Goal: Use online tool/utility: Use online tool/utility

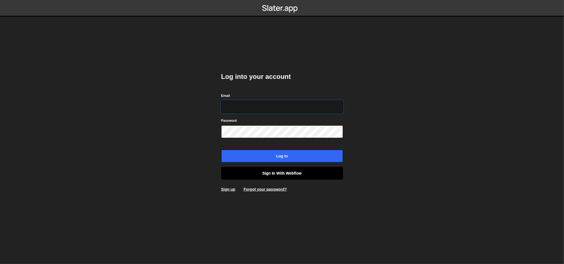
type input "lazar@akka.studio"
click at [232, 174] on link "Sign in with Webflow" at bounding box center [282, 173] width 122 height 13
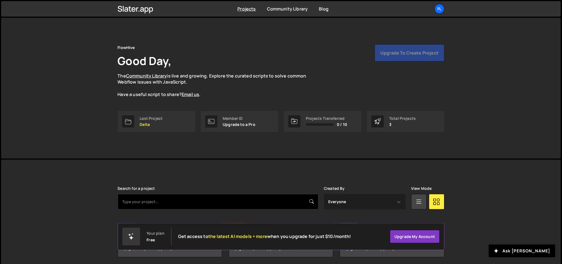
scroll to position [20, 0]
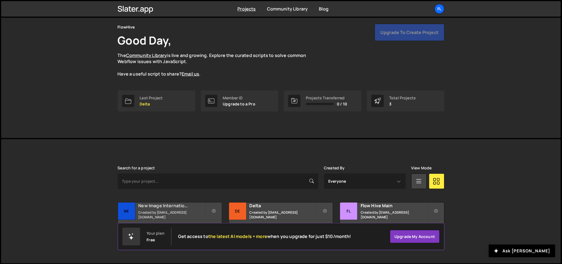
click at [178, 205] on h2 "New Image International" at bounding box center [171, 206] width 67 height 6
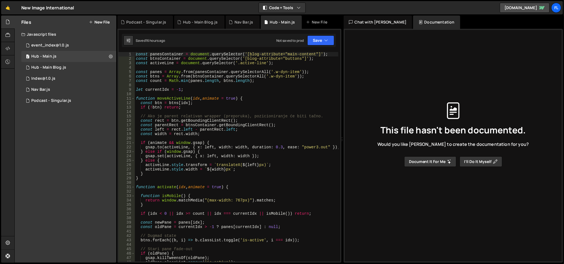
click at [161, 87] on div "const panesContainer = document . querySelector ( '[blog-attribute="main-conten…" at bounding box center [237, 161] width 204 height 219
type textarea "})();"
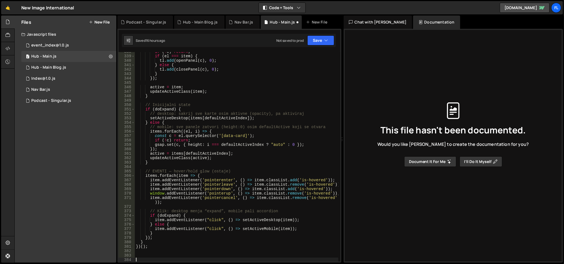
paste textarea "</script>"
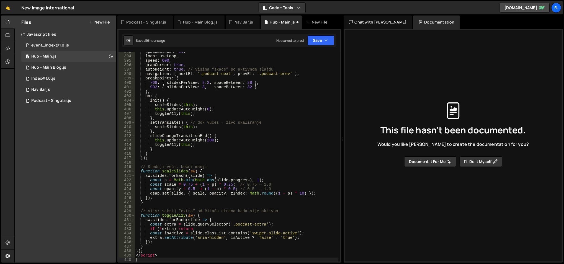
scroll to position [1757, 0]
click at [147, 257] on div "spaceBetween : 24 , loop : useLoop , speed : 600 , grabCursor : true , autoHeig…" at bounding box center [237, 159] width 204 height 219
type textarea "</script>"
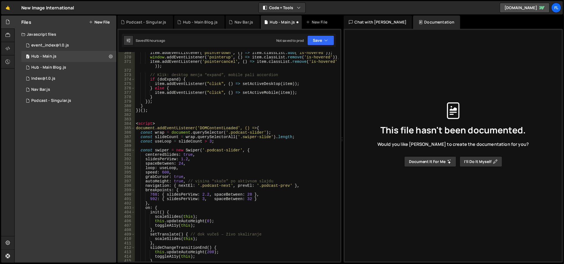
scroll to position [1643, 0]
click at [149, 129] on div "item . addEventListener ( 'pointerleave' , ( ) => item . classList . remove ( '…" at bounding box center [237, 157] width 204 height 219
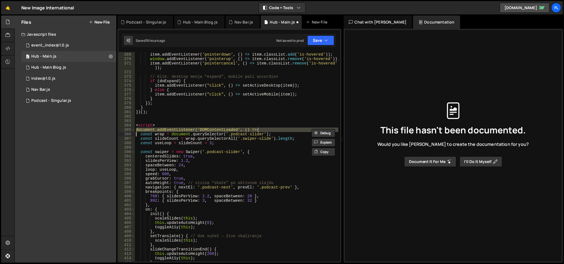
click at [149, 129] on div "item . addEventListener ( 'pointerleave' , ( ) => item . classList . remove ( '…" at bounding box center [237, 157] width 204 height 219
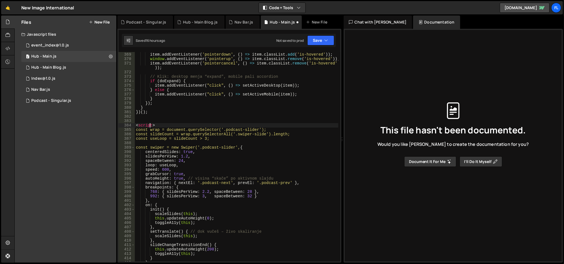
click at [149, 126] on div "item . addEventListener ( 'pointerleave' , ( ) => item . classList . remove ( '…" at bounding box center [237, 157] width 204 height 219
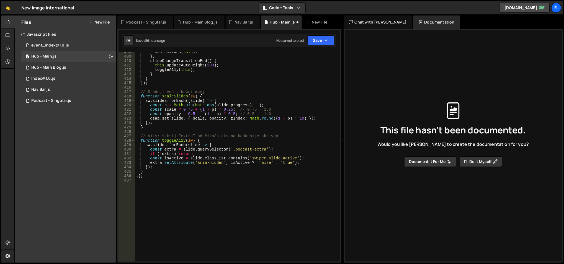
scroll to position [1831, 0]
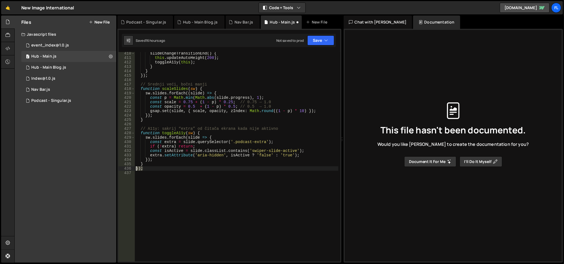
drag, startPoint x: 147, startPoint y: 168, endPoint x: 130, endPoint y: 168, distance: 16.6
click at [130, 168] on div "const wrap = document.querySelector('.podcast-slider'); 410 411 412 413 414 415…" at bounding box center [230, 157] width 222 height 210
type textarea "});"
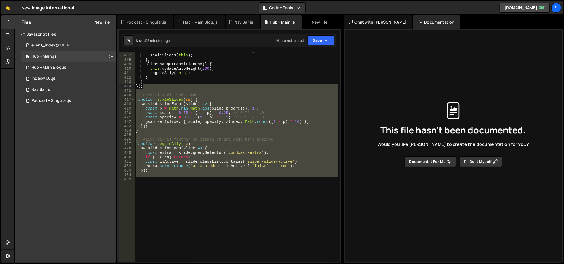
scroll to position [1551, 0]
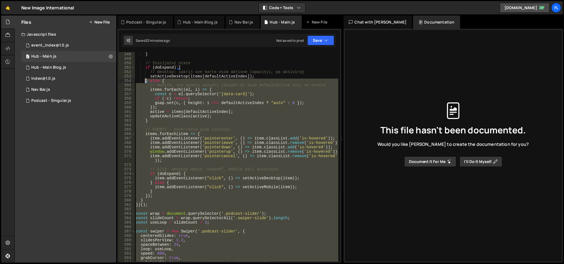
drag, startPoint x: 147, startPoint y: 182, endPoint x: 153, endPoint y: 145, distance: 36.9
click at [149, 130] on div "} // Inicijalni state if ( doExpand ) { // desktop: sakrij sve karte osim aktiv…" at bounding box center [237, 161] width 204 height 219
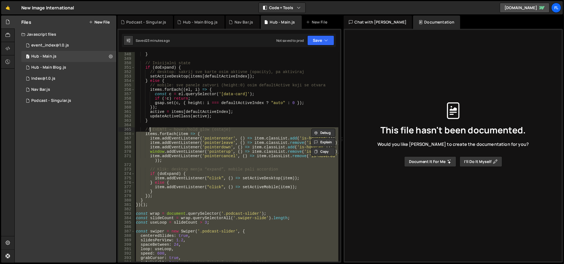
click at [154, 146] on div "} // Inicijalni state if ( doExpand ) { // desktop: sakrij sve karte osim aktiv…" at bounding box center [237, 157] width 204 height 210
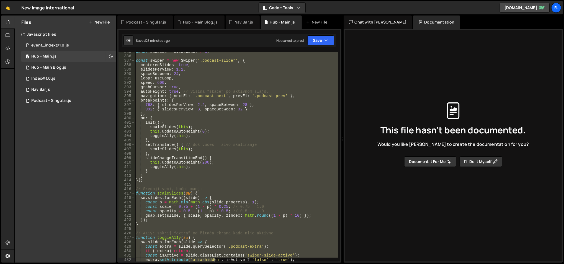
scroll to position [1735, 0]
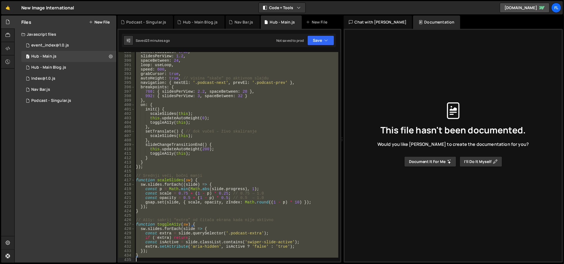
drag, startPoint x: 135, startPoint y: 133, endPoint x: 200, endPoint y: 258, distance: 140.8
click at [200, 258] on div "centeredSlides : true , slidesPerView : 1.2 , spaceBetween : 24 , loop : useLoo…" at bounding box center [237, 159] width 204 height 219
type textarea "}"
paste textarea
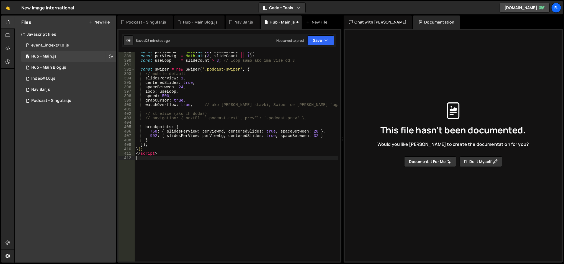
click at [148, 157] on div "const perViewMd = Math . min ( 2 , slideCount || 1 ) ; const perViewLg = Math .…" at bounding box center [237, 159] width 204 height 219
drag, startPoint x: 165, startPoint y: 153, endPoint x: 131, endPoint y: 149, distance: 33.8
click at [131, 149] on div "388 389 390 391 392 393 394 395 396 397 398 399 400 401 402 403 404 405 406 407…" at bounding box center [230, 157] width 222 height 210
type textarea "}); </script>"
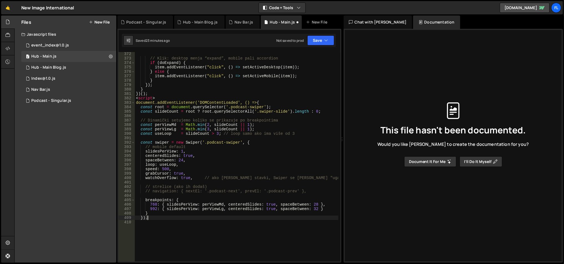
scroll to position [1627, 0]
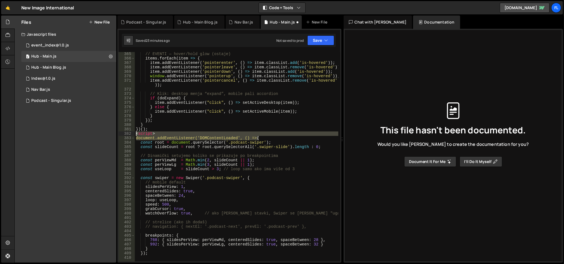
drag, startPoint x: 273, startPoint y: 138, endPoint x: 123, endPoint y: 135, distance: 150.4
click at [123, 135] on div "}); 365 366 367 368 369 370 371 372 373 374 375 376 377 378 379 380 381 382 383…" at bounding box center [230, 157] width 222 height 210
type textarea "<script> document.addEventListener('DOMContentLoaded', () => {"
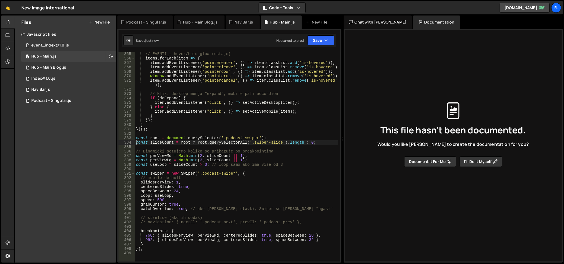
type textarea "const slideCount = root ? root.querySelectorAll('.swiper-slide').length : 0;"
click at [158, 142] on div "// EVENTI — hover/hold glow (ostaje) items . forEach ( item => { item . addEven…" at bounding box center [237, 161] width 204 height 219
click at [323, 43] on button "Save" at bounding box center [320, 40] width 27 height 10
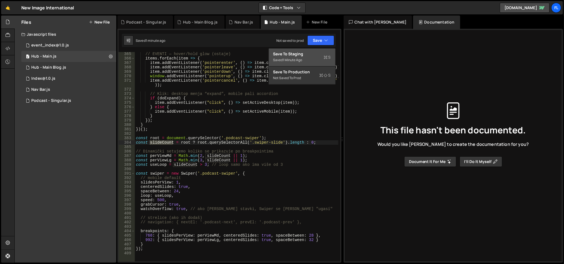
click at [314, 53] on div "Save to Staging S" at bounding box center [302, 54] width 58 height 6
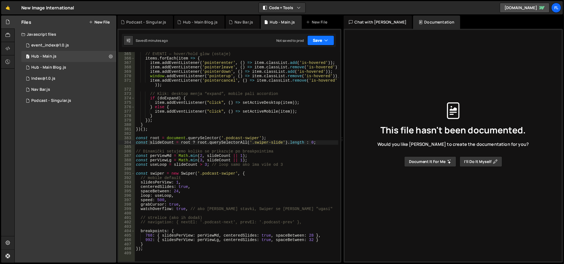
click at [320, 43] on button "Save" at bounding box center [320, 40] width 27 height 10
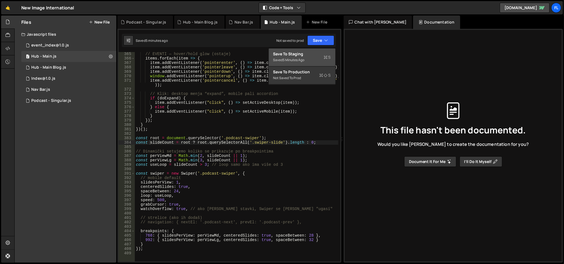
click at [311, 50] on button "Save to Staging S Saved 5 minutes ago" at bounding box center [302, 57] width 66 height 18
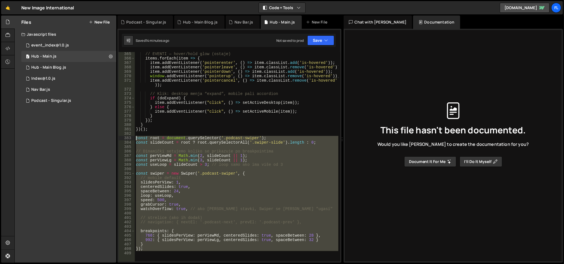
drag, startPoint x: 154, startPoint y: 251, endPoint x: 133, endPoint y: 138, distance: 115.2
click at [133, 138] on div "365 366 367 368 369 370 371 372 373 374 375 376 377 378 379 380 381 382 383 384…" at bounding box center [230, 157] width 222 height 210
paste textarea "}"
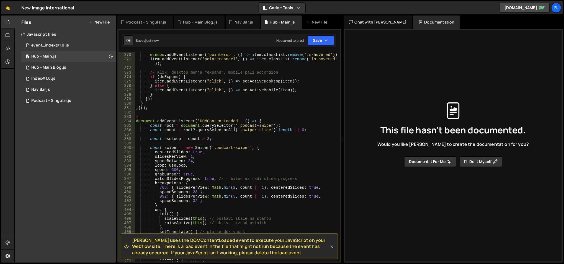
scroll to position [1647, 0]
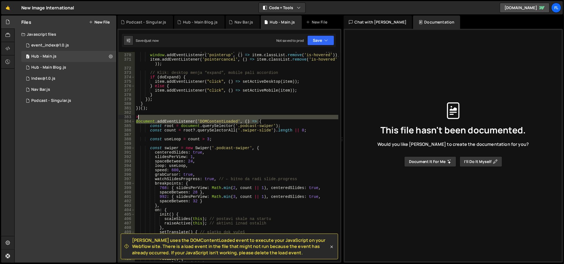
drag, startPoint x: 268, startPoint y: 120, endPoint x: 255, endPoint y: 115, distance: 14.7
click at [255, 115] on div "item . addEventListener ( 'pointerdown' , ( ) => item . classList . add ( 'is-h…" at bounding box center [237, 157] width 204 height 219
type textarea ">"
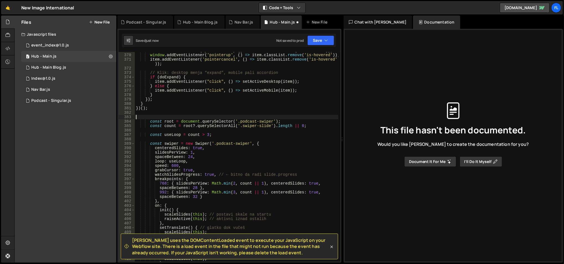
type textarea "const root = document.querySelector('.podcast-swiper');"
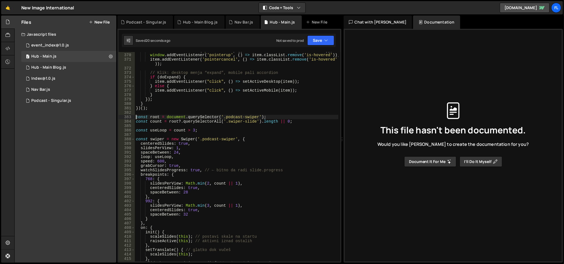
click at [155, 111] on div "item . addEventListener ( 'pointerdown' , ( ) => item . classList . add ( 'is-h…" at bounding box center [237, 157] width 204 height 219
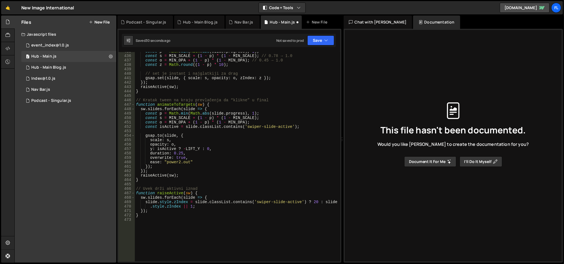
scroll to position [1943, 0]
click at [178, 215] on div "const p = Math . min ( Math . abs ( slide . progress ) , 1 ) ; const s = MIN_SC…" at bounding box center [237, 158] width 204 height 219
type textarea "}"
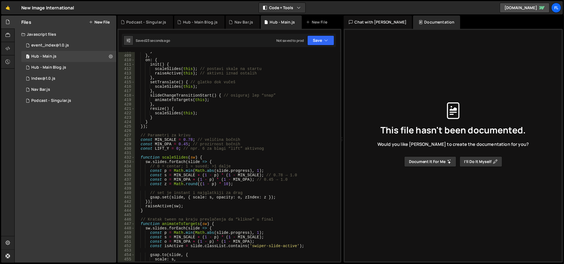
scroll to position [1824, 0]
click at [166, 138] on div "} } , on : { init ( ) { scaleSlides ( this ) ; // postavi skale na startu raise…" at bounding box center [237, 158] width 204 height 219
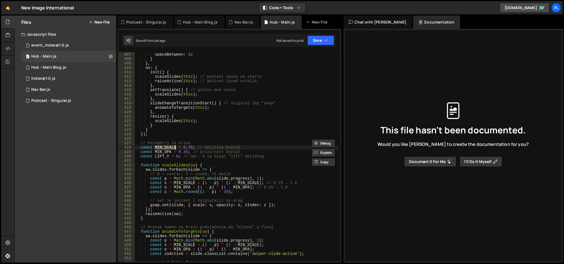
scroll to position [1817, 0]
click at [196, 109] on div "spaceBetween : 32 } } , on : { init ( ) { scaleSlides ( this ) ; // postavi ska…" at bounding box center [237, 160] width 204 height 219
click at [196, 108] on div "spaceBetween : 32 } } , on : { init ( ) { scaleSlides ( this ) ; // postavi ska…" at bounding box center [237, 160] width 204 height 219
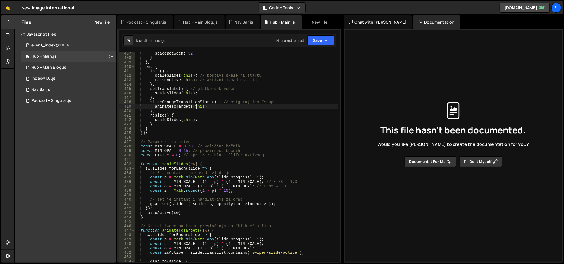
click at [196, 108] on div "spaceBetween : 32 } } , on : { init ( ) { scaleSlides ( this ) ; // postavi ska…" at bounding box center [237, 160] width 204 height 219
click at [196, 113] on div "spaceBetween : 32 } } , on : { init ( ) { scaleSlides ( this ) ; // postavi ska…" at bounding box center [237, 160] width 204 height 219
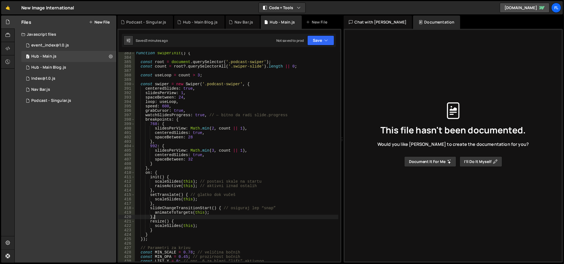
scroll to position [1673, 0]
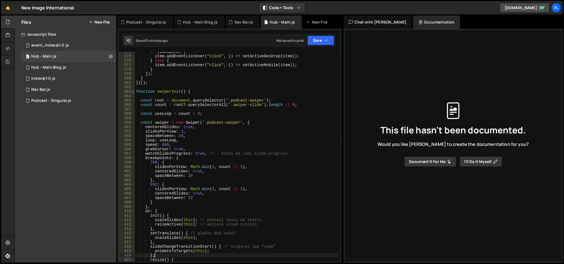
click at [133, 91] on span at bounding box center [133, 91] width 3 height 4
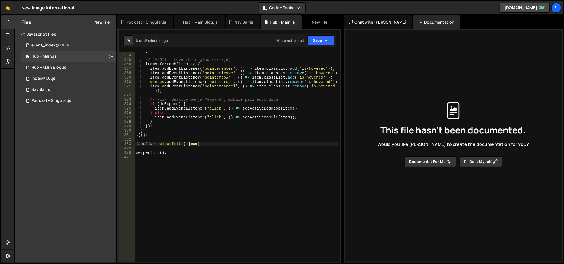
click at [193, 143] on span "..." at bounding box center [194, 143] width 7 height 3
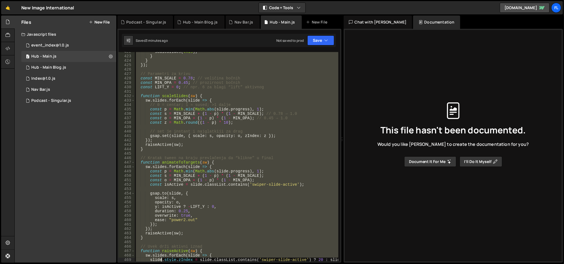
scroll to position [1921, 0]
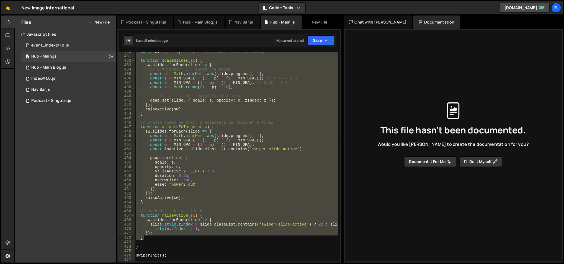
drag, startPoint x: 136, startPoint y: 136, endPoint x: 171, endPoint y: 237, distance: 107.0
click at [171, 237] on div "const LIFT_Y = 0 ; // npr. 6 za blagi “lift” aktivnog function scaleSlides ( sw…" at bounding box center [237, 159] width 204 height 219
paste textarea "})();"
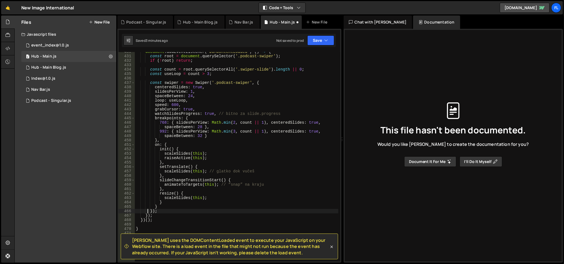
type textarea "});"
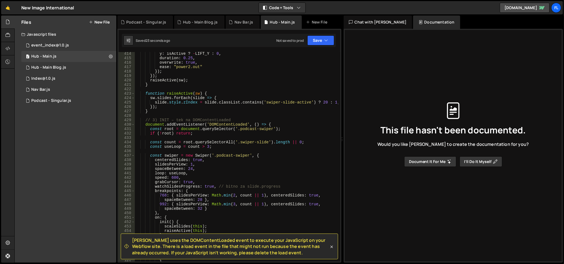
scroll to position [1848, 0]
click at [180, 151] on div "y : isActive ? - LIFT_Y : 0 , duration : 0.25 , overwrite : true , ease : "powe…" at bounding box center [237, 161] width 204 height 219
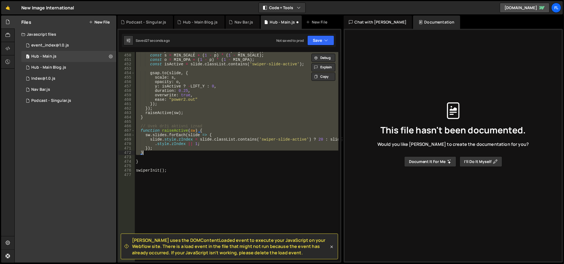
click at [194, 124] on div "const p = Math . min ( Math . abs ( slide . progress ) , 1 ) ; const s = MIN_SC…" at bounding box center [237, 157] width 204 height 210
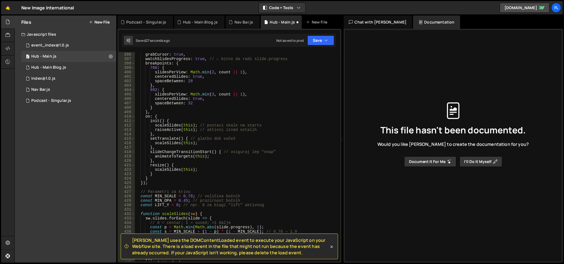
scroll to position [1767, 0]
click at [213, 122] on div "speed : 600 , grabCursor : true , watchSlidesProgress : true , // ← bitno da ra…" at bounding box center [237, 158] width 204 height 219
type textarea "init() {"
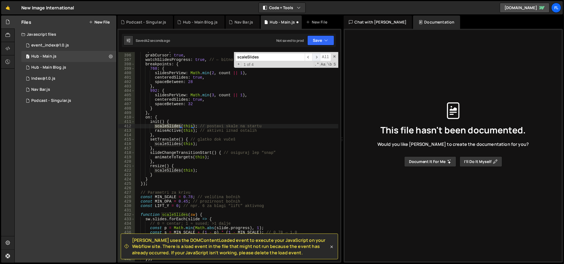
type input "scaleSlides"
click at [318, 57] on span "​" at bounding box center [316, 57] width 8 height 8
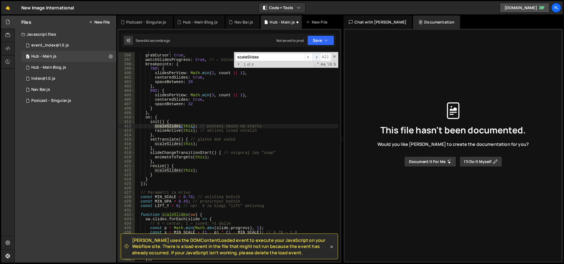
click at [318, 57] on span "​" at bounding box center [316, 57] width 8 height 8
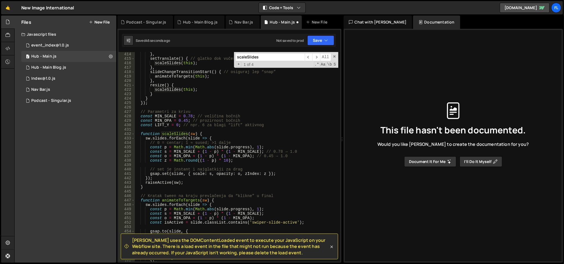
scroll to position [1848, 0]
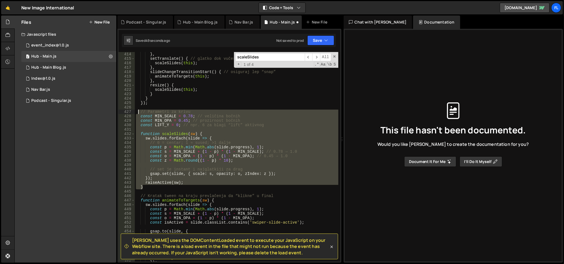
drag, startPoint x: 147, startPoint y: 188, endPoint x: 139, endPoint y: 112, distance: 76.3
click at [139, 112] on div "raiseActive ( this ) ; // aktivni iznad ostalih } , setTranslate ( ) { // glatk…" at bounding box center [237, 157] width 204 height 219
type textarea "// Parametri za krivu const MIN_SCALE = 0.78; // veličina bočnih"
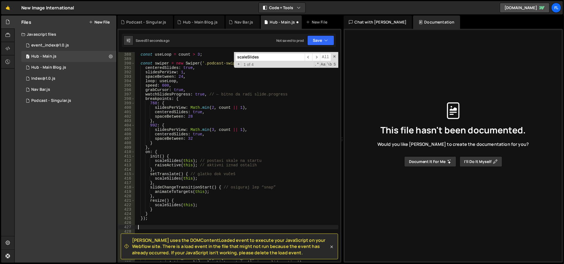
scroll to position [1699, 0]
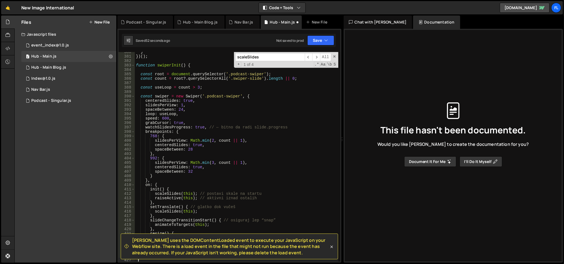
click at [174, 90] on div "} }) ( ) ; function swiperInit ( ) { const root = document . querySelector ( '.…" at bounding box center [237, 159] width 204 height 219
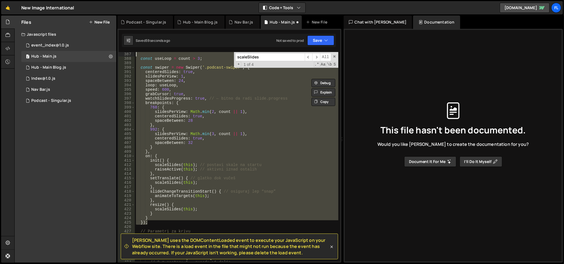
scroll to position [1728, 0]
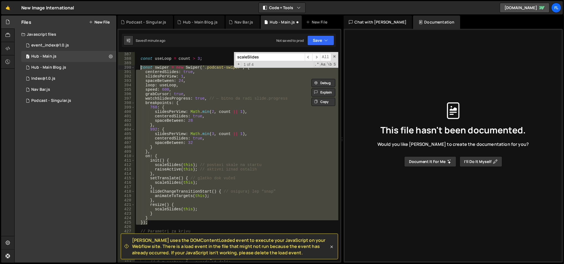
drag, startPoint x: 156, startPoint y: 125, endPoint x: 139, endPoint y: 68, distance: 59.9
click at [139, 68] on div "const useLoop = count > 3 ; const swiper = new Swiper ( '.podcast-swiper' , { c…" at bounding box center [237, 161] width 204 height 219
type textarea "const swiper = new Swiper('.podcast-swiper', { centeredSlides: true,"
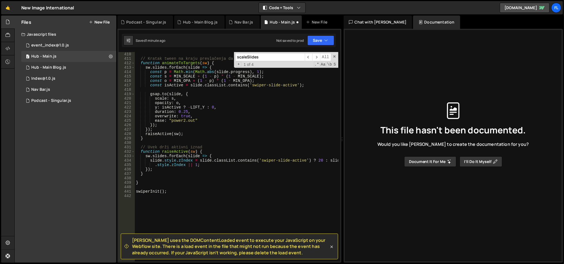
scroll to position [1830, 0]
click at [172, 172] on div "// Kratak tween na kraju prevlačenja da “klikne” u final function animateToTarg…" at bounding box center [237, 161] width 204 height 219
type textarea "}"
paste textarea "});"
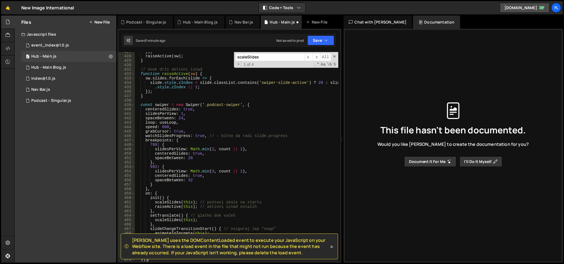
scroll to position [1908, 0]
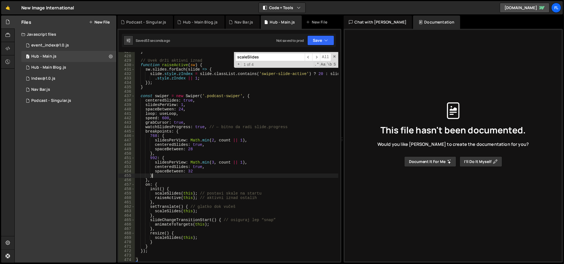
click at [172, 175] on div "} // Uvek drži aktivni iznad function raiseActive ( sw ) { sw . slides . forEac…" at bounding box center [237, 159] width 204 height 219
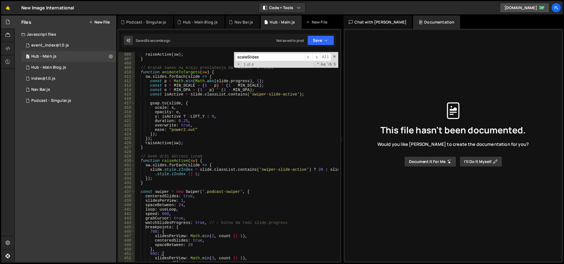
scroll to position [1811, 0]
click at [335, 55] on span at bounding box center [335, 57] width 4 height 4
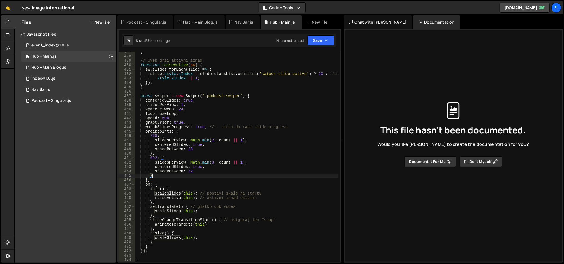
scroll to position [1908, 0]
click at [173, 192] on div "} // Uvek drži aktivni iznad function raiseActive ( sw ) { sw . slides . forEac…" at bounding box center [237, 158] width 204 height 219
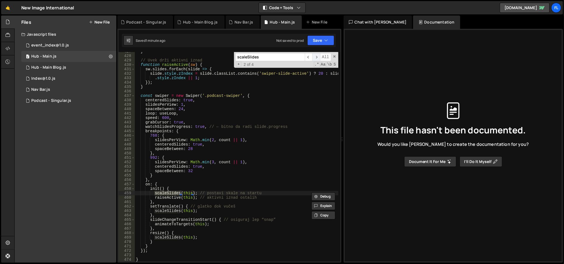
click at [317, 57] on span "​" at bounding box center [316, 57] width 8 height 8
click at [317, 55] on span "​" at bounding box center [316, 57] width 8 height 8
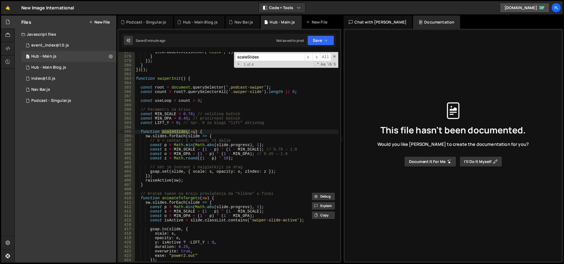
scroll to position [1686, 0]
click at [163, 171] on div "item . addEventListener ( "click" , ( ) => setActiveMobile ( item )) ; } }) ; }…" at bounding box center [237, 159] width 204 height 219
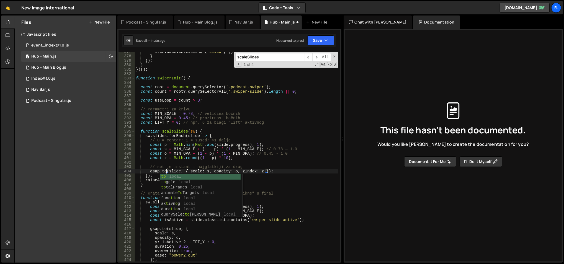
click at [218, 146] on div "item . addEventListener ( "click" , ( ) => setActiveMobile ( item )) ; } }) ; }…" at bounding box center [237, 159] width 204 height 219
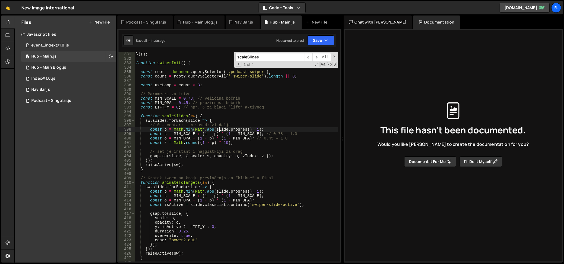
scroll to position [1702, 0]
click at [189, 97] on div "} }) ( ) ; function swiperInit ( ) { const root = document . querySelector ( '.…" at bounding box center [237, 157] width 204 height 219
drag, startPoint x: 187, startPoint y: 100, endPoint x: 191, endPoint y: 99, distance: 3.4
click at [191, 99] on div "} }) ( ) ; function swiperInit ( ) { const root = document . querySelector ( '.…" at bounding box center [237, 157] width 204 height 219
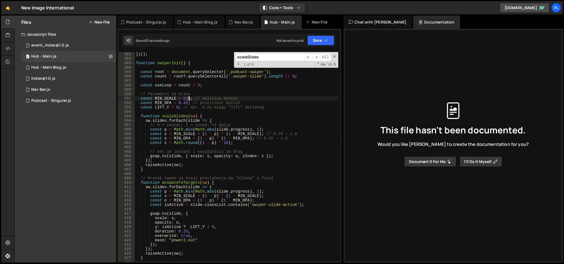
click at [189, 99] on div "} }) ( ) ; function swiperInit ( ) { const root = document . querySelector ( '.…" at bounding box center [237, 157] width 204 height 219
click at [247, 133] on div "} }) ( ) ; function swiperInit ( ) { const root = document . querySelector ( '.…" at bounding box center [237, 157] width 204 height 219
click at [333, 55] on span at bounding box center [335, 57] width 4 height 4
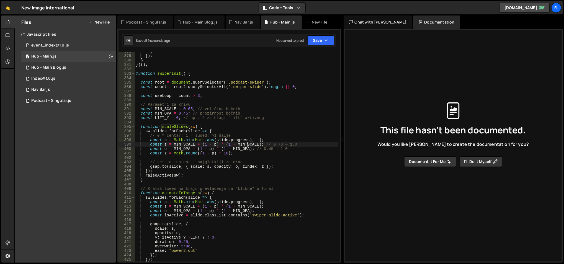
scroll to position [1691, 0]
drag, startPoint x: 178, startPoint y: 114, endPoint x: 186, endPoint y: 113, distance: 8.3
click at [186, 113] on div "} }) ; } }) ( ) ; function swiperInit ( ) { const root = document . querySelect…" at bounding box center [237, 159] width 204 height 219
type textarea "const MIN_OPA = 1; // prozirnost bočnih"
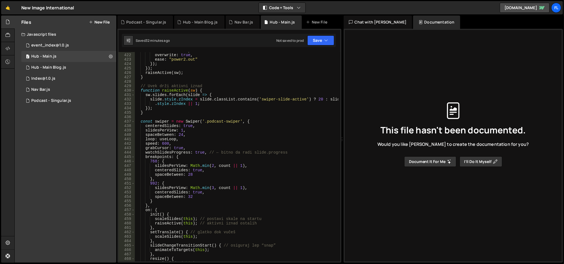
scroll to position [1882, 0]
